Goal: Check status: Check status

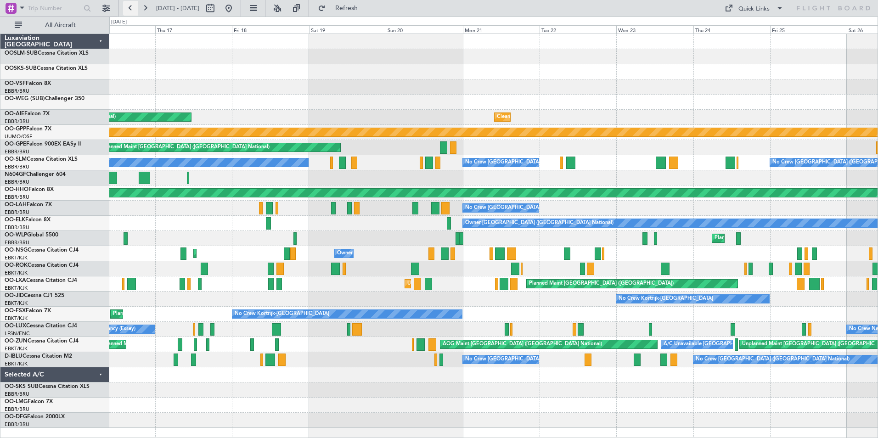
click at [129, 7] on button at bounding box center [130, 8] width 15 height 15
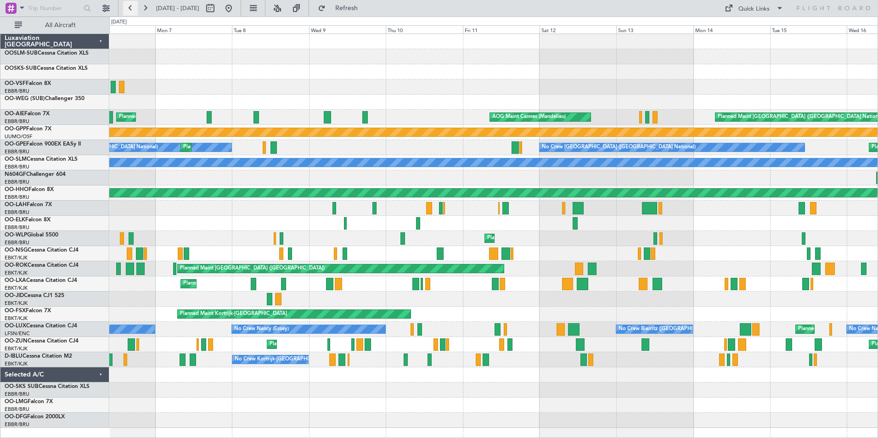
click at [129, 7] on button at bounding box center [130, 8] width 15 height 15
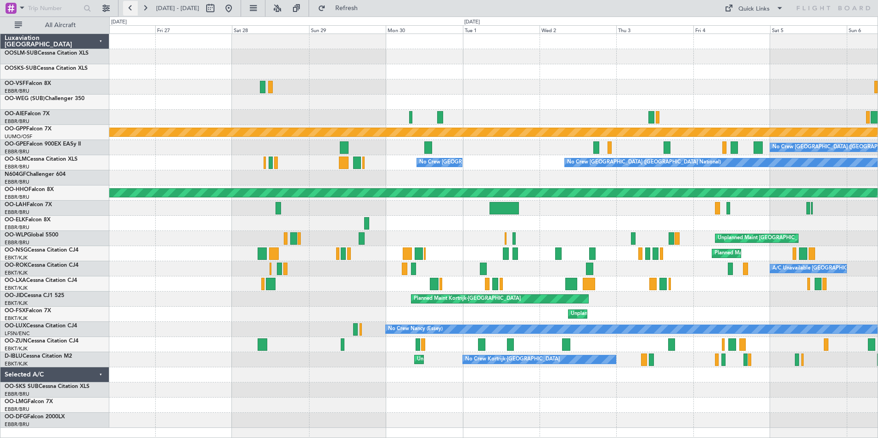
click at [129, 7] on button at bounding box center [130, 8] width 15 height 15
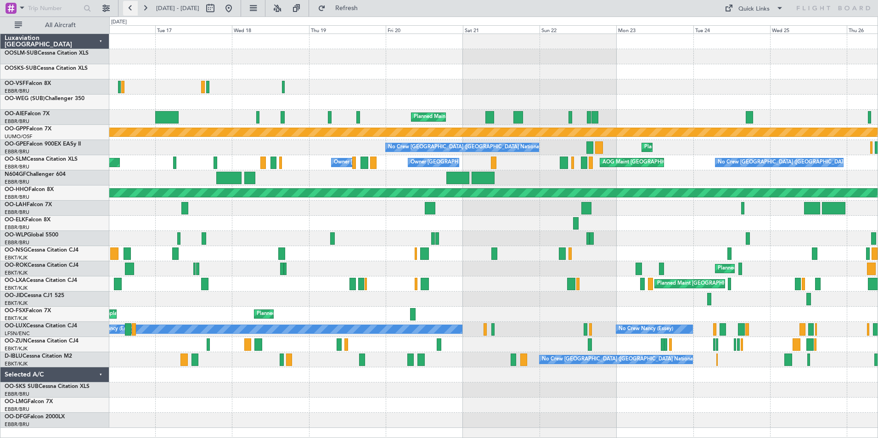
click at [129, 7] on button at bounding box center [130, 8] width 15 height 15
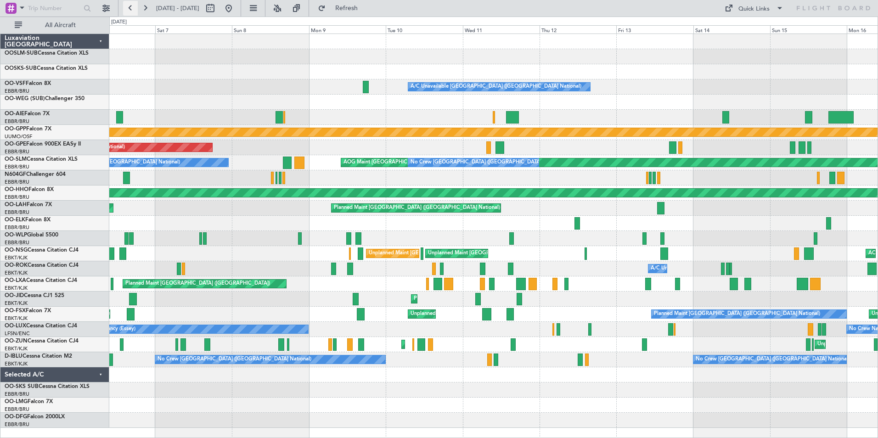
click at [129, 6] on button at bounding box center [130, 8] width 15 height 15
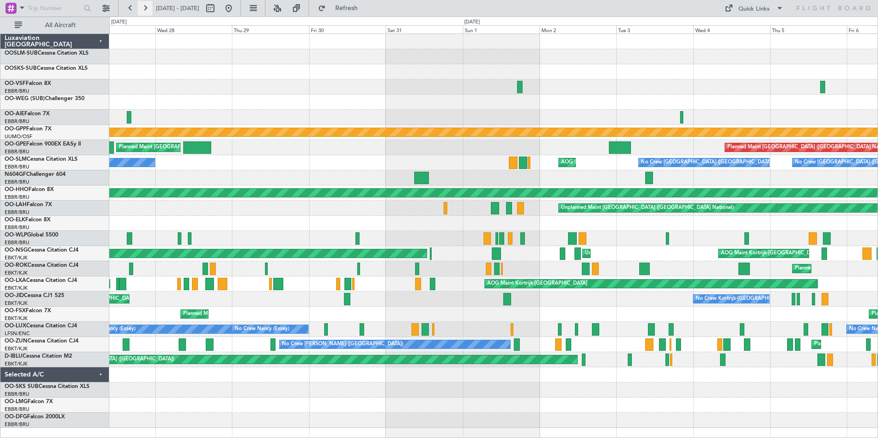
click at [142, 5] on button at bounding box center [145, 8] width 15 height 15
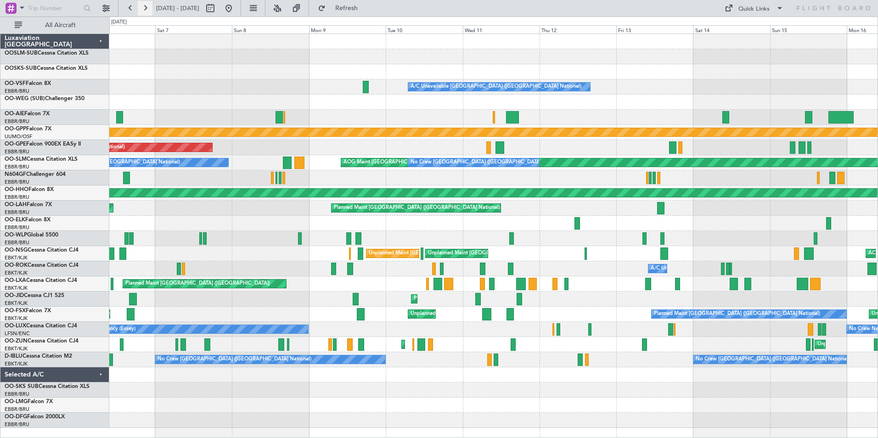
click at [142, 5] on button at bounding box center [145, 8] width 15 height 15
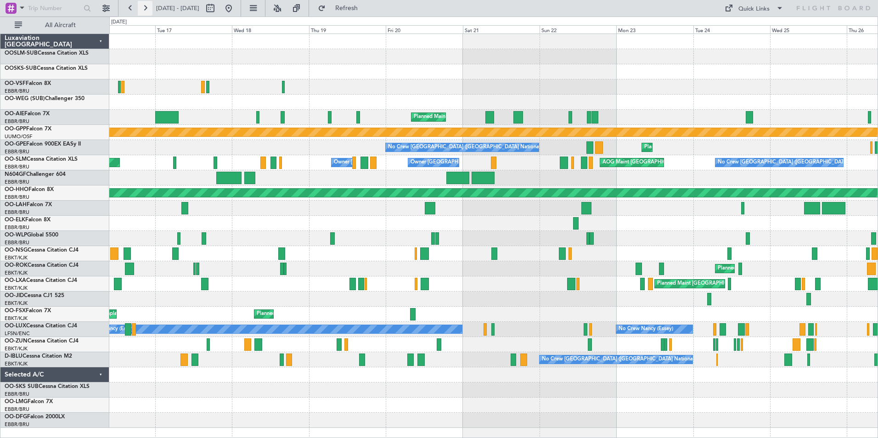
click at [142, 5] on button at bounding box center [145, 8] width 15 height 15
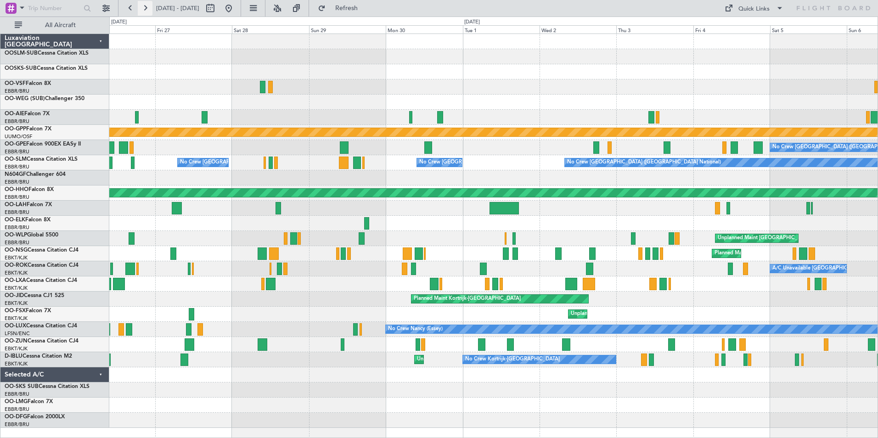
click at [142, 5] on button at bounding box center [145, 8] width 15 height 15
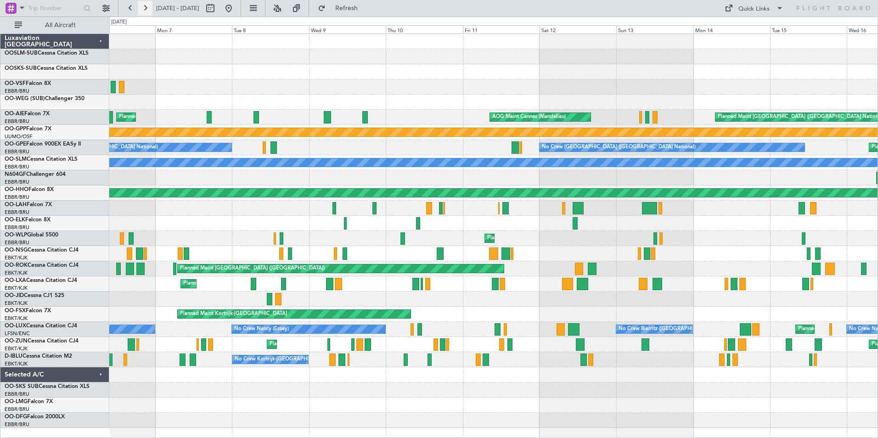
click at [142, 5] on button at bounding box center [145, 8] width 15 height 15
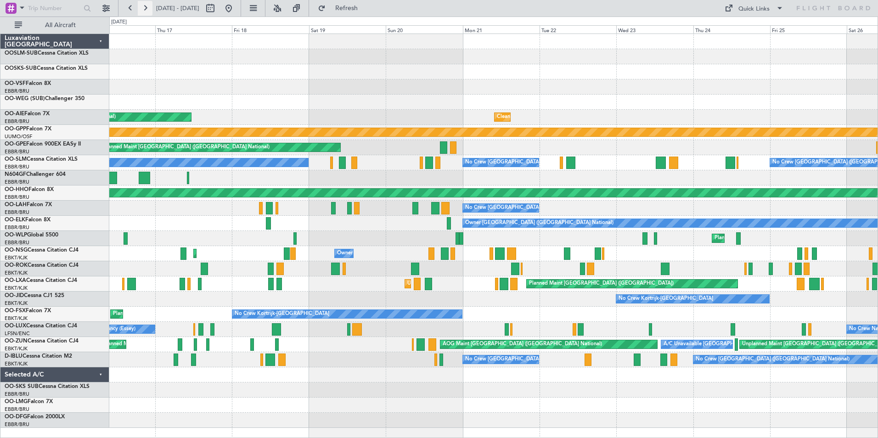
click at [148, 9] on button at bounding box center [145, 8] width 15 height 15
